Goal: Understand process/instructions: Learn about a topic

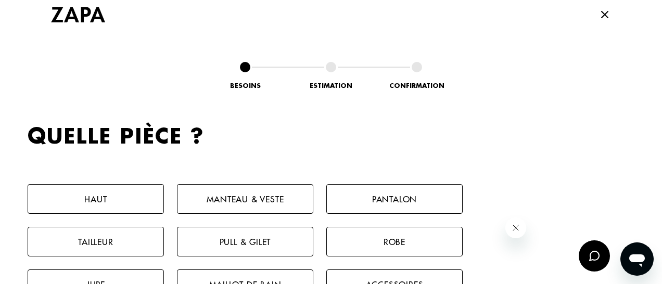
scroll to position [520, 0]
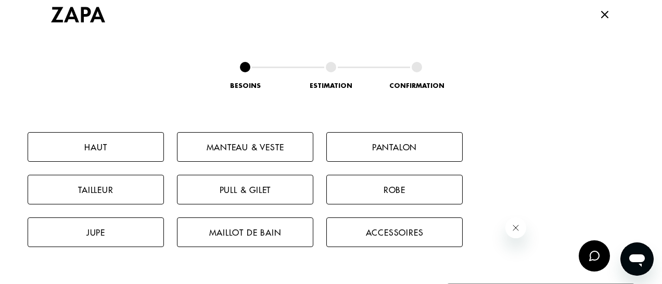
click at [387, 146] on button "Pantalon" at bounding box center [394, 147] width 136 height 30
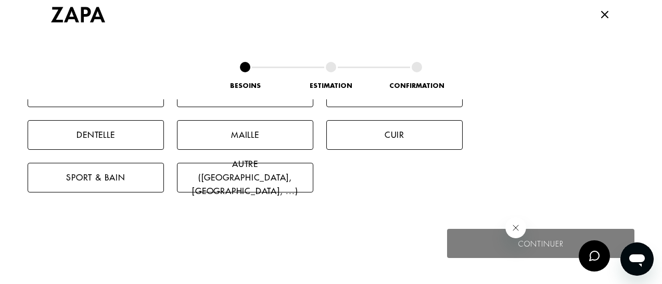
scroll to position [742, 0]
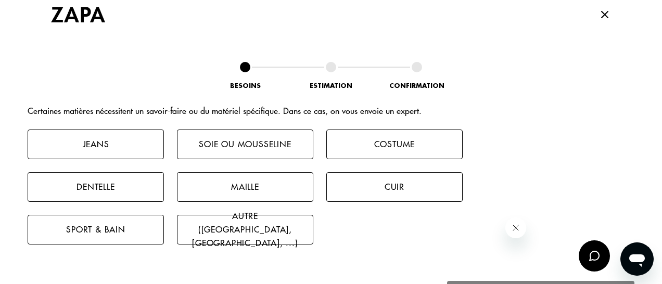
click at [200, 141] on button "Soie ou mousseline" at bounding box center [245, 145] width 136 height 30
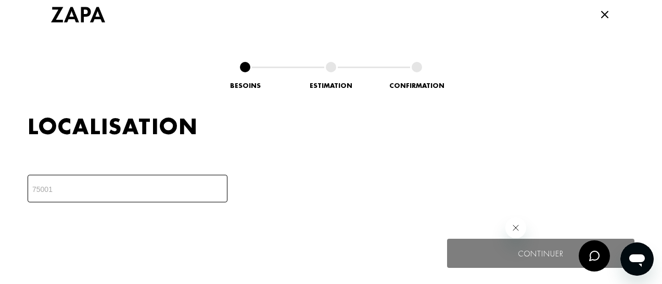
scroll to position [909, 0]
click at [173, 186] on input "number" at bounding box center [128, 188] width 200 height 28
type input "51420"
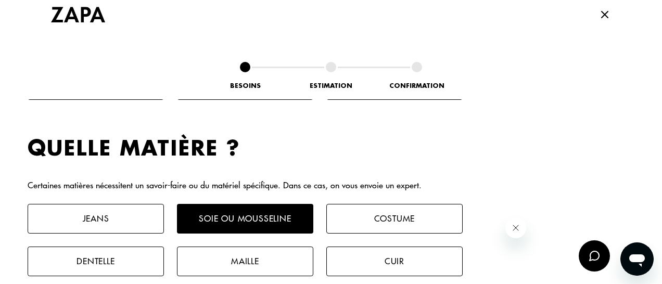
scroll to position [772, 0]
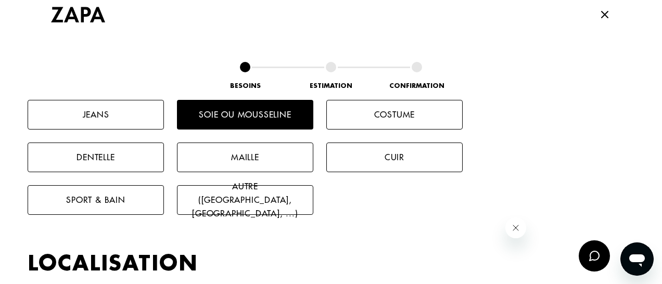
click at [238, 205] on button "Autre ([GEOGRAPHIC_DATA], [GEOGRAPHIC_DATA], ...)" at bounding box center [245, 200] width 136 height 30
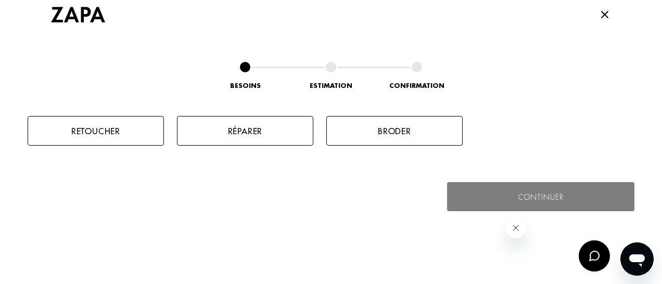
scroll to position [1117, 0]
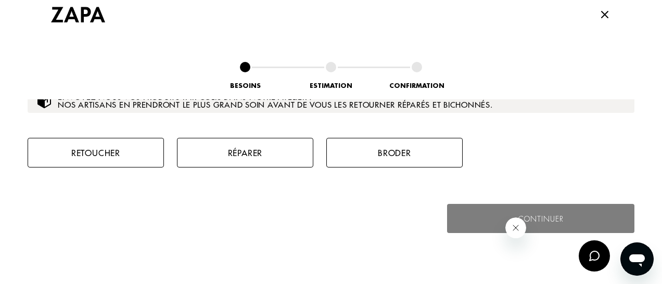
click at [66, 151] on button "Retoucher" at bounding box center [96, 153] width 136 height 30
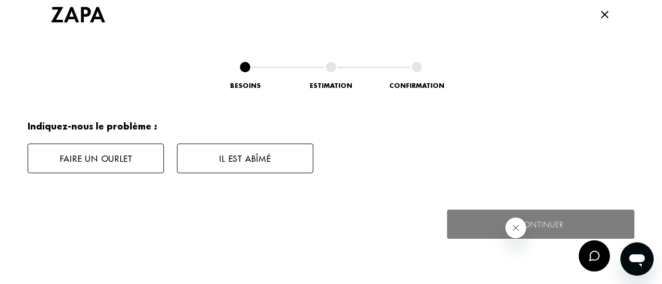
scroll to position [1206, 0]
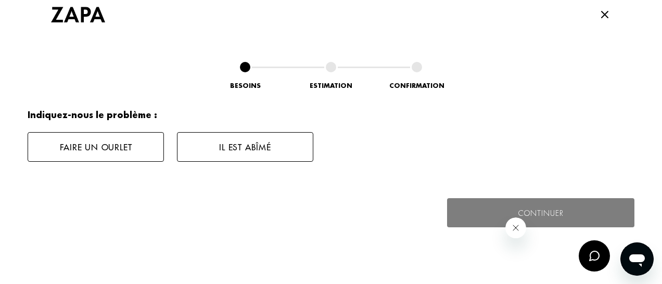
click at [109, 142] on button "Faire un ourlet" at bounding box center [96, 147] width 136 height 30
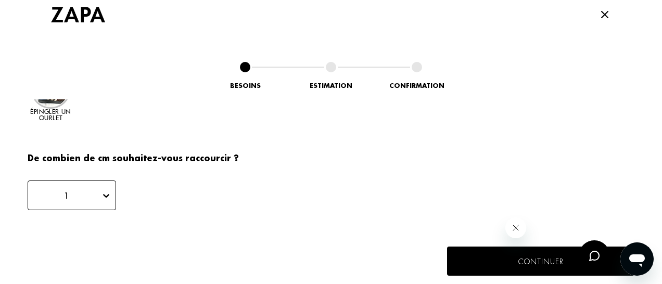
scroll to position [1363, 0]
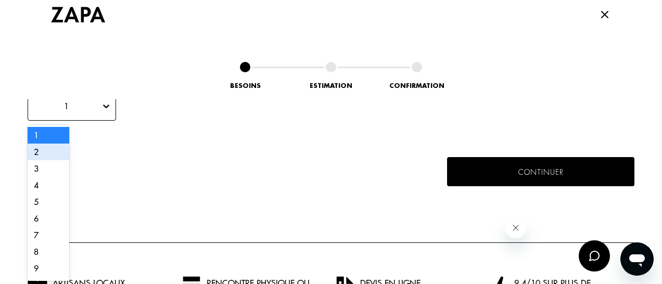
click at [36, 151] on div "2" at bounding box center [49, 152] width 42 height 17
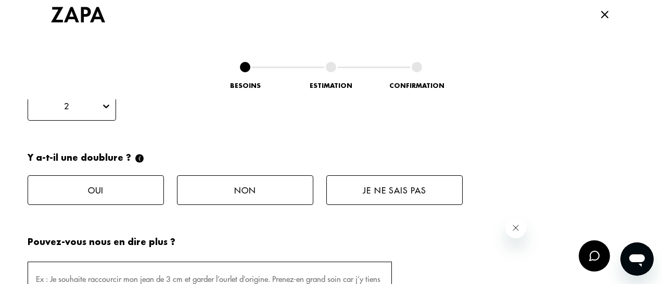
click at [273, 186] on button "Non" at bounding box center [245, 190] width 136 height 30
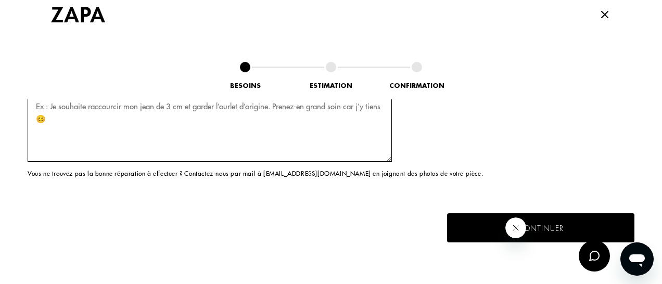
scroll to position [1614, 0]
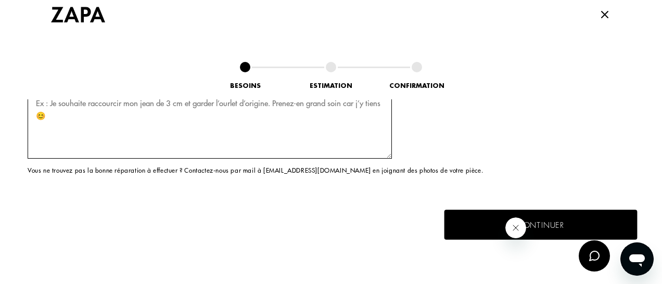
click at [467, 229] on button "Continuer" at bounding box center [540, 225] width 193 height 30
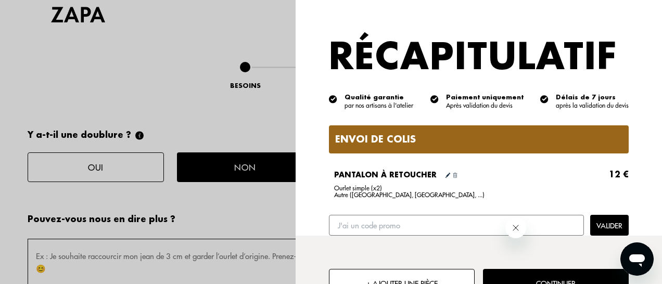
scroll to position [1458, 0]
